Goal: Find specific fact: Find specific fact

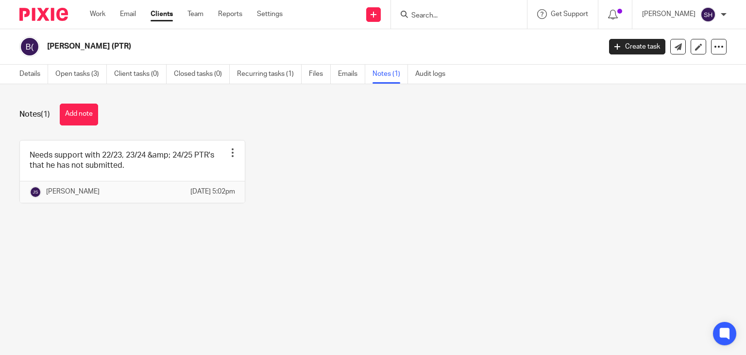
click at [420, 14] on input "Search" at bounding box center [453, 16] width 87 height 9
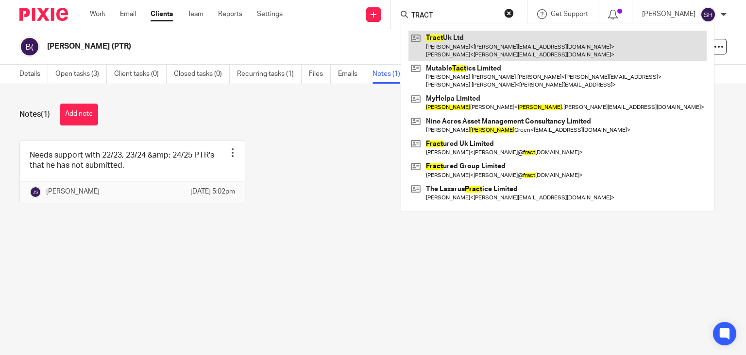
type input "TRACT"
click at [469, 49] on link at bounding box center [558, 46] width 298 height 30
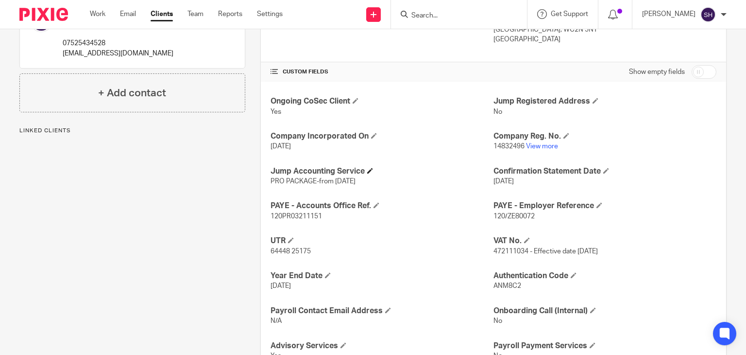
scroll to position [331, 0]
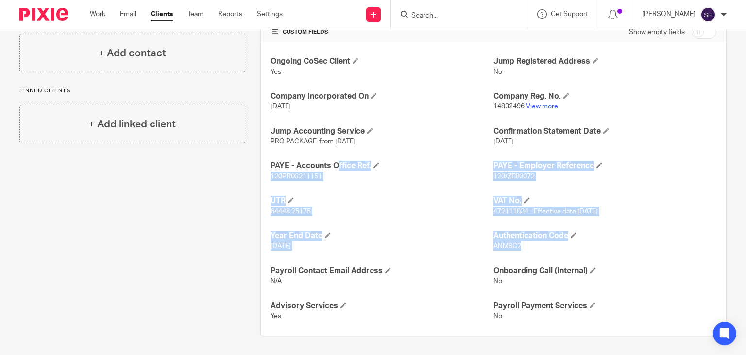
drag, startPoint x: 265, startPoint y: 163, endPoint x: 533, endPoint y: 248, distance: 281.0
click at [533, 249] on div "Ongoing CoSec Client Yes Jump Registered Address No Company Incorporated On [DA…" at bounding box center [493, 188] width 465 height 293
copy div "PAYE - Accounts Office Ref. 120PR03211151 PAYE - Employer Reference 120/ZE80072…"
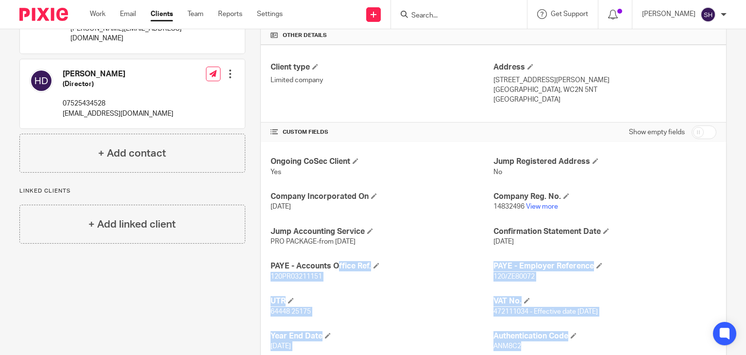
scroll to position [88, 0]
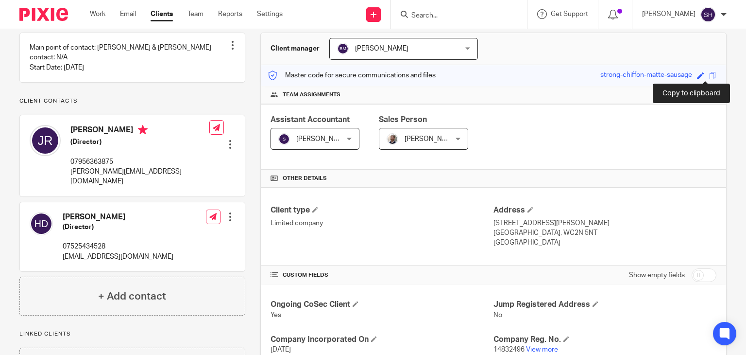
click at [709, 75] on span at bounding box center [712, 75] width 7 height 7
copy div "PAYE - Accounts Office Ref. 120PR03211151 PAYE - Employer Reference 120/ZE80072…"
